Goal: Browse casually: Explore the website without a specific task or goal

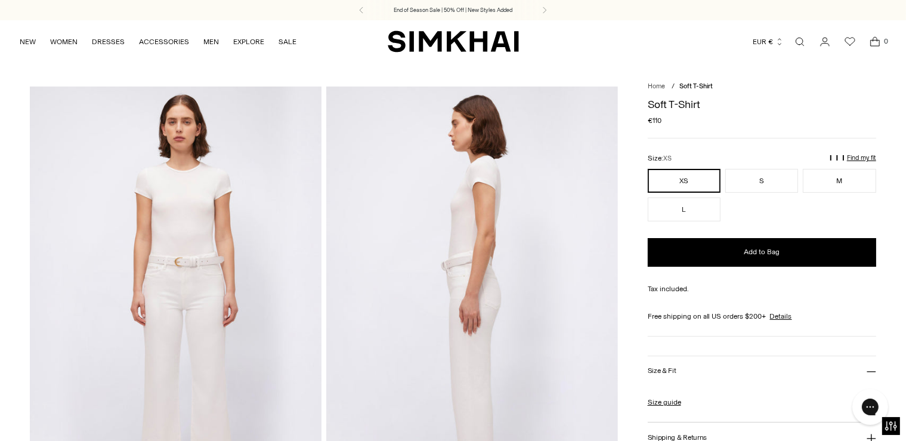
click at [178, 218] on img at bounding box center [176, 304] width 292 height 437
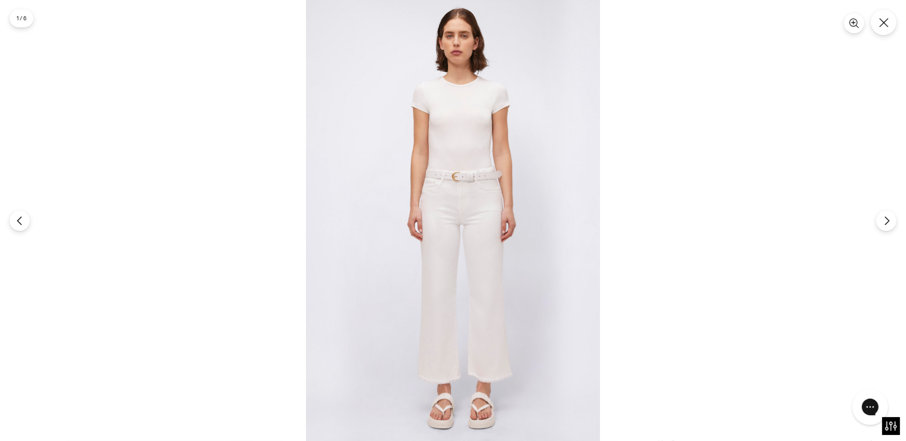
click at [430, 159] on img at bounding box center [453, 220] width 294 height 441
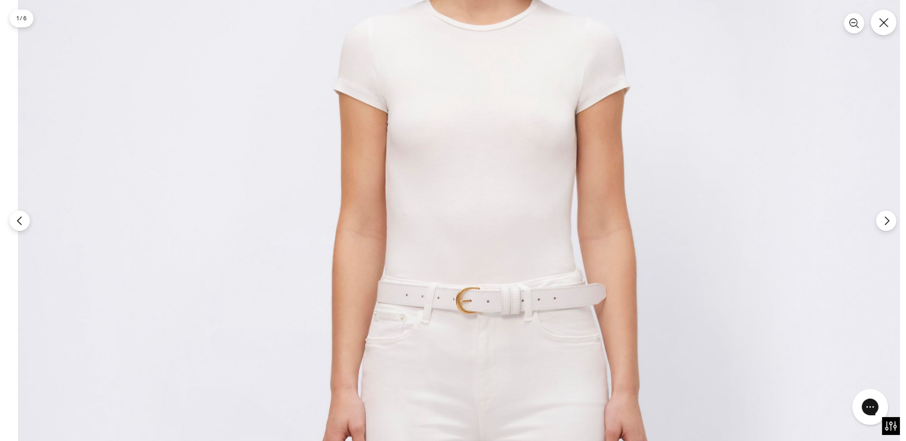
click at [491, 280] on img at bounding box center [459, 432] width 882 height 1322
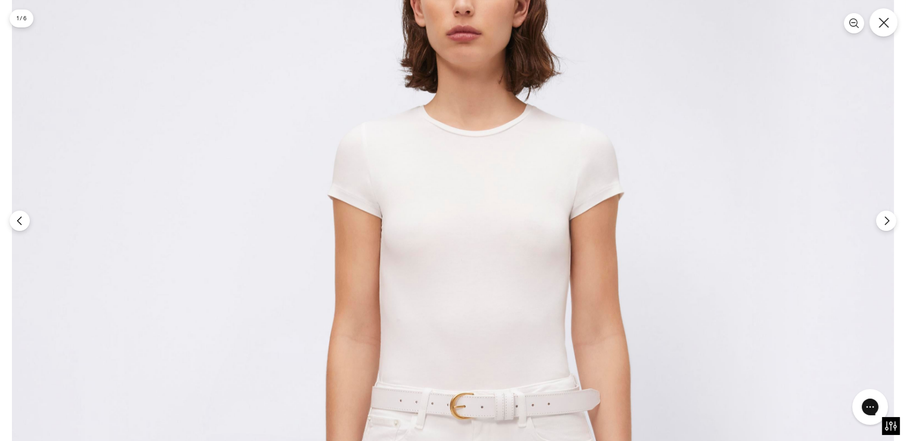
click at [885, 26] on icon "Close" at bounding box center [884, 22] width 11 height 11
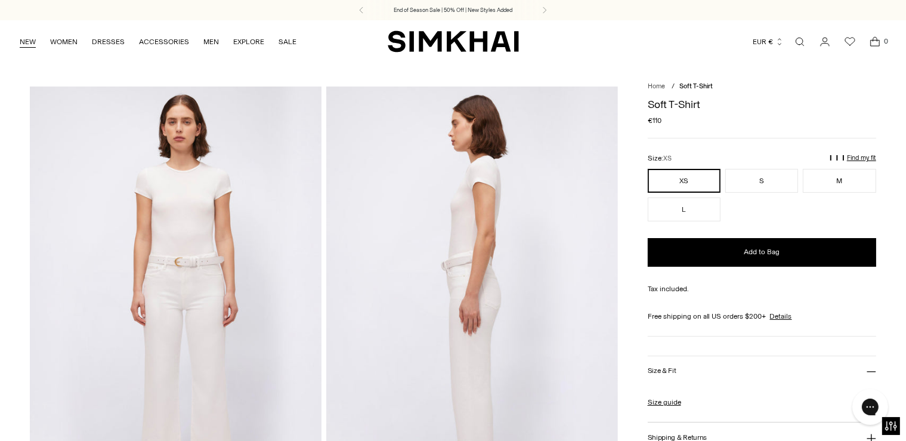
click at [27, 42] on link "NEW" at bounding box center [28, 42] width 16 height 26
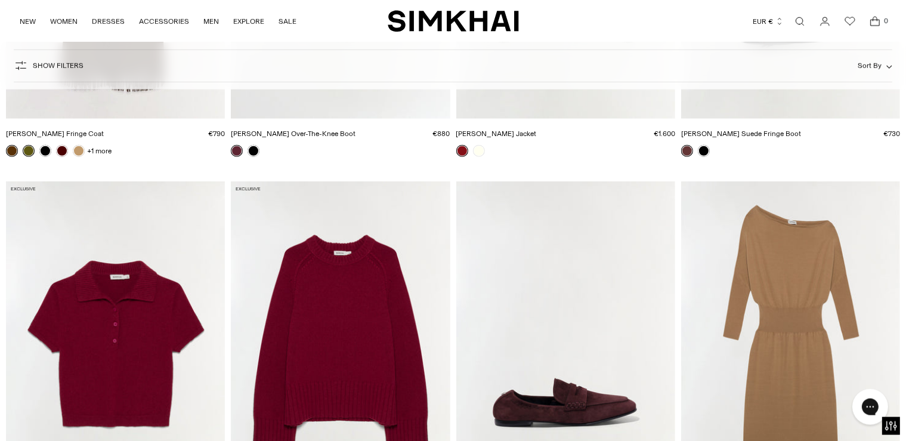
scroll to position [10267, 0]
